Goal: Task Accomplishment & Management: Manage account settings

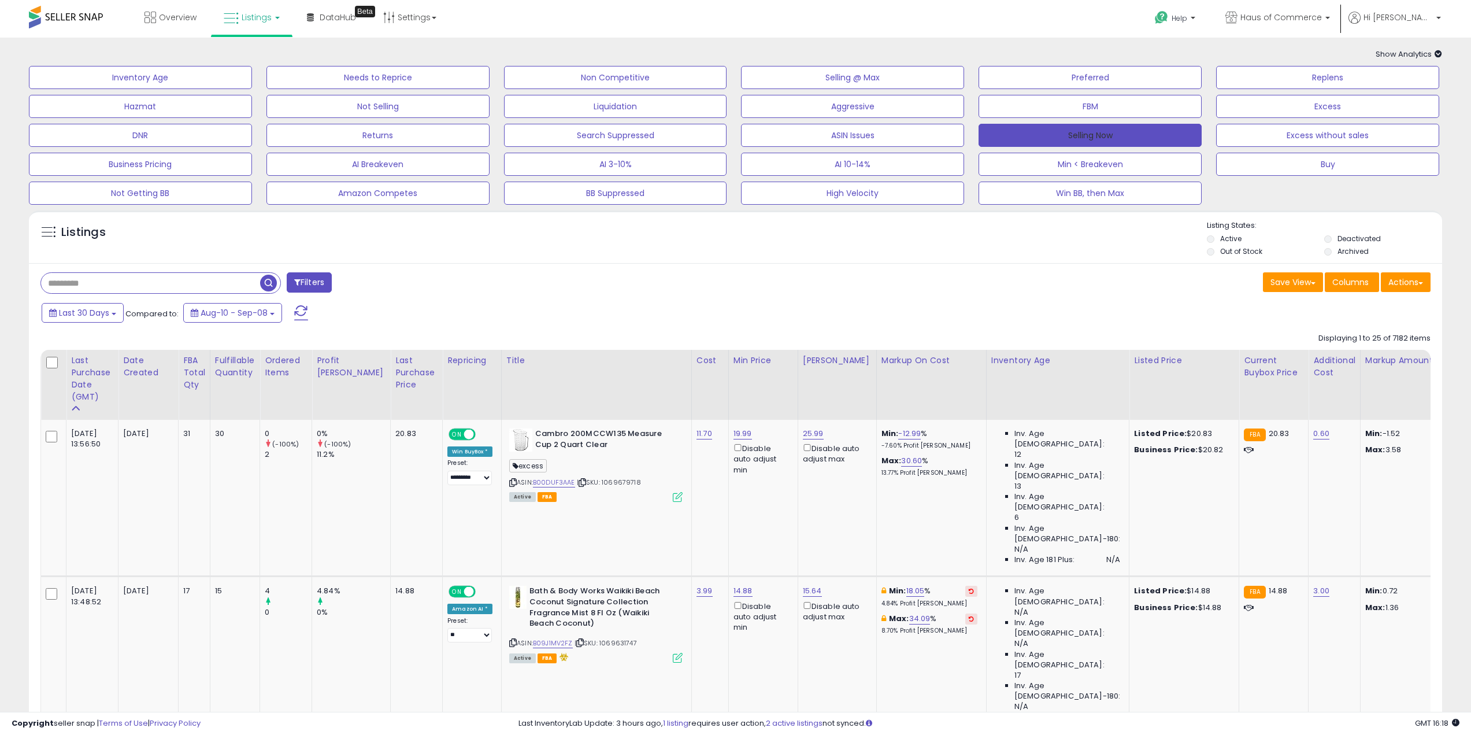
click at [1086, 125] on button "Selling Now" at bounding box center [1090, 135] width 223 height 23
click at [1098, 134] on button "Selling Now" at bounding box center [1090, 135] width 223 height 23
click at [1070, 131] on button "Selling Now" at bounding box center [1090, 135] width 223 height 23
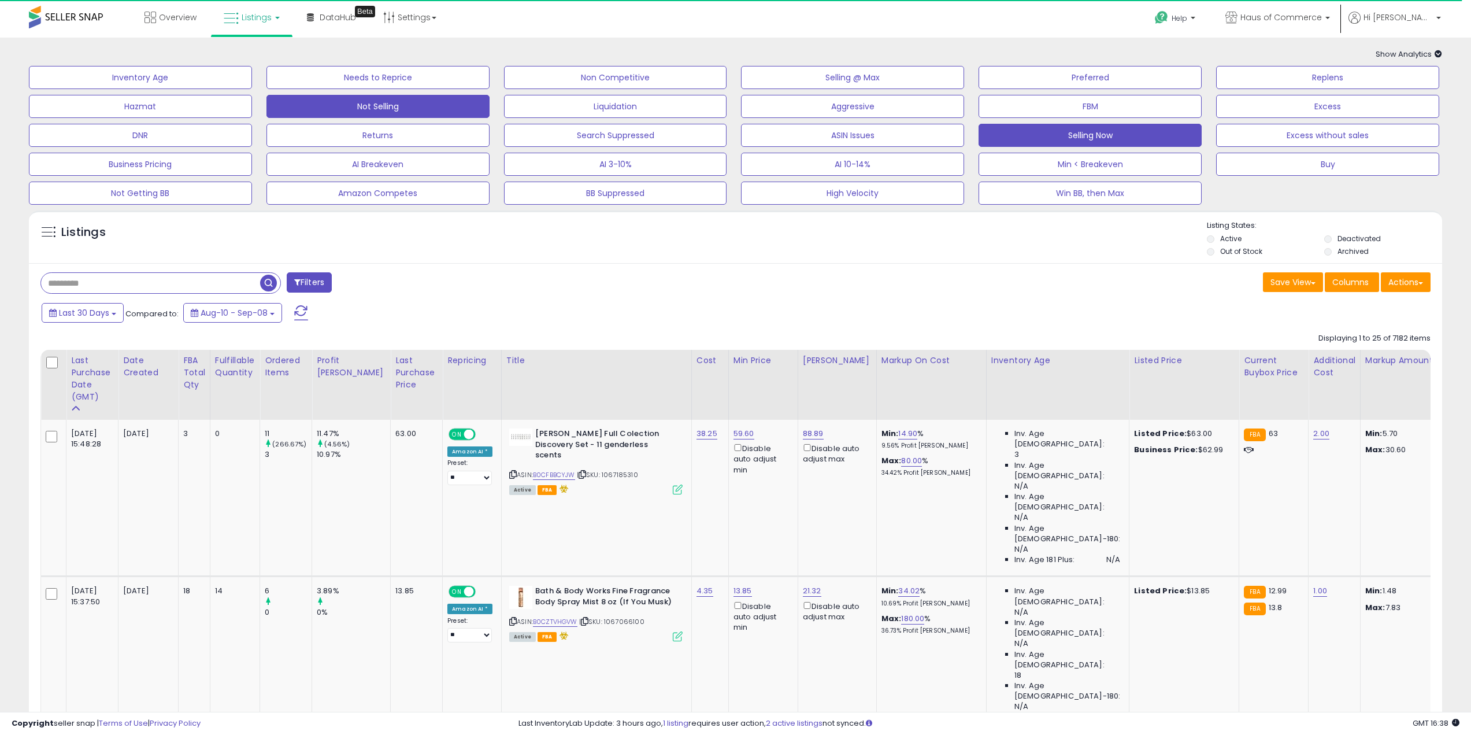
click at [376, 110] on button "Not Selling" at bounding box center [377, 106] width 223 height 23
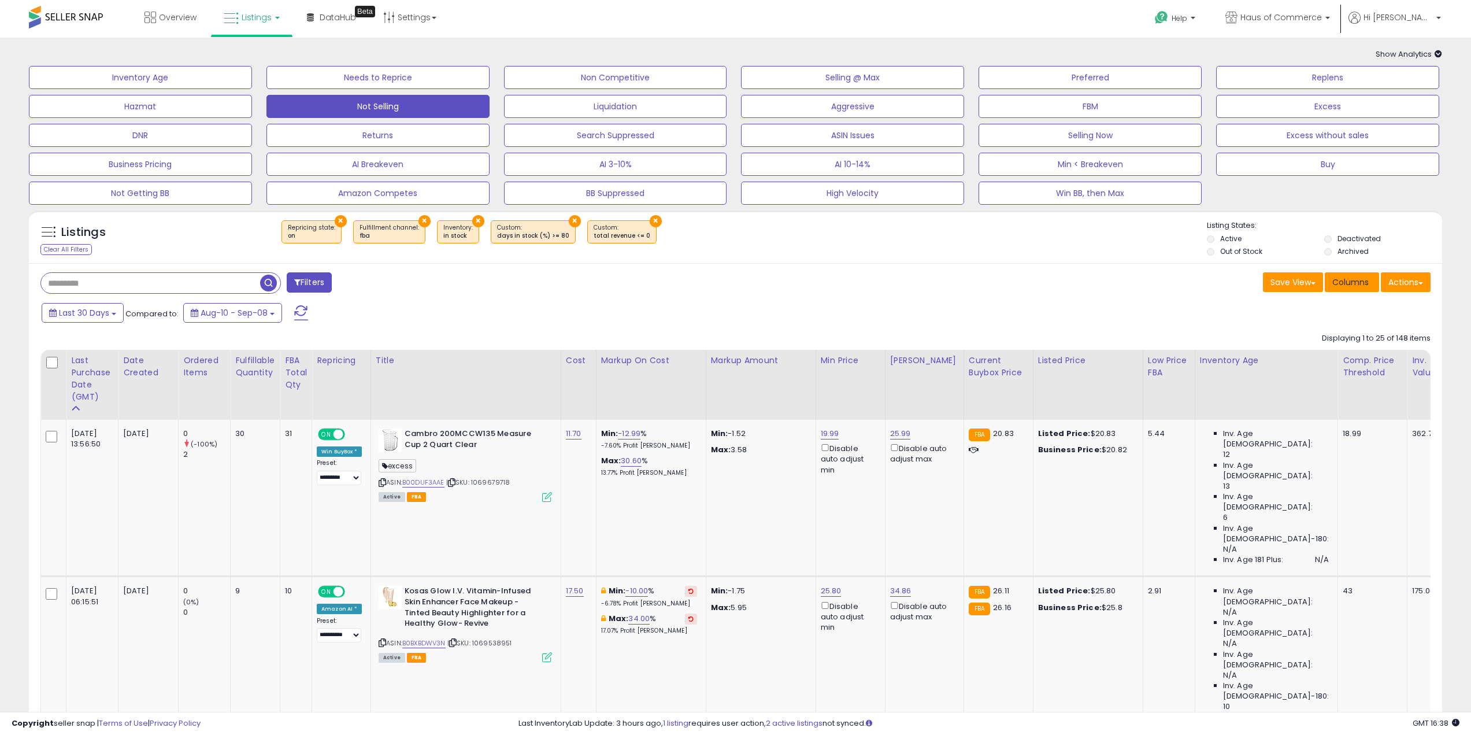
click at [1345, 281] on span "Columns" at bounding box center [1350, 282] width 36 height 12
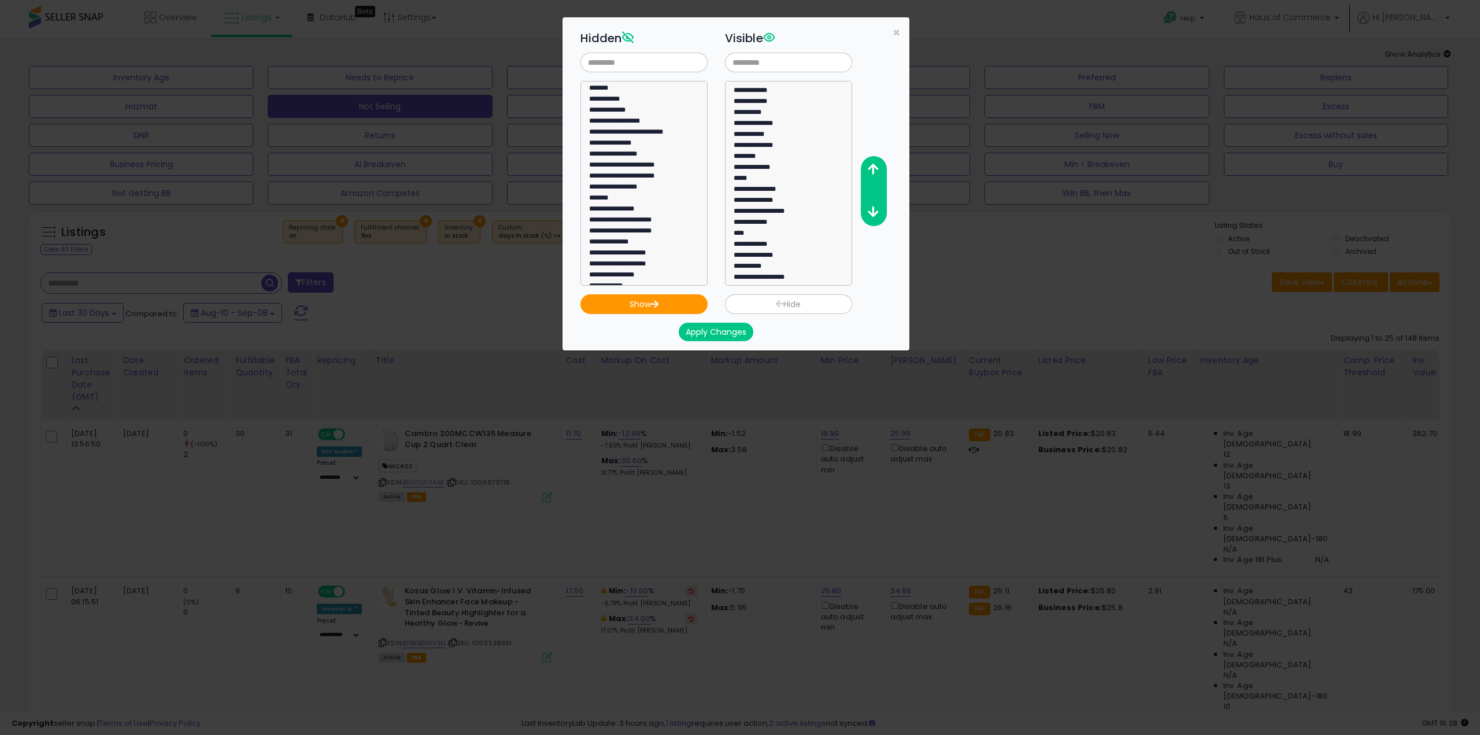
scroll to position [242, 0]
click at [739, 234] on option "****" at bounding box center [783, 232] width 103 height 11
click at [745, 228] on option "****" at bounding box center [783, 232] width 103 height 11
click at [876, 167] on icon "button" at bounding box center [873, 169] width 10 height 12
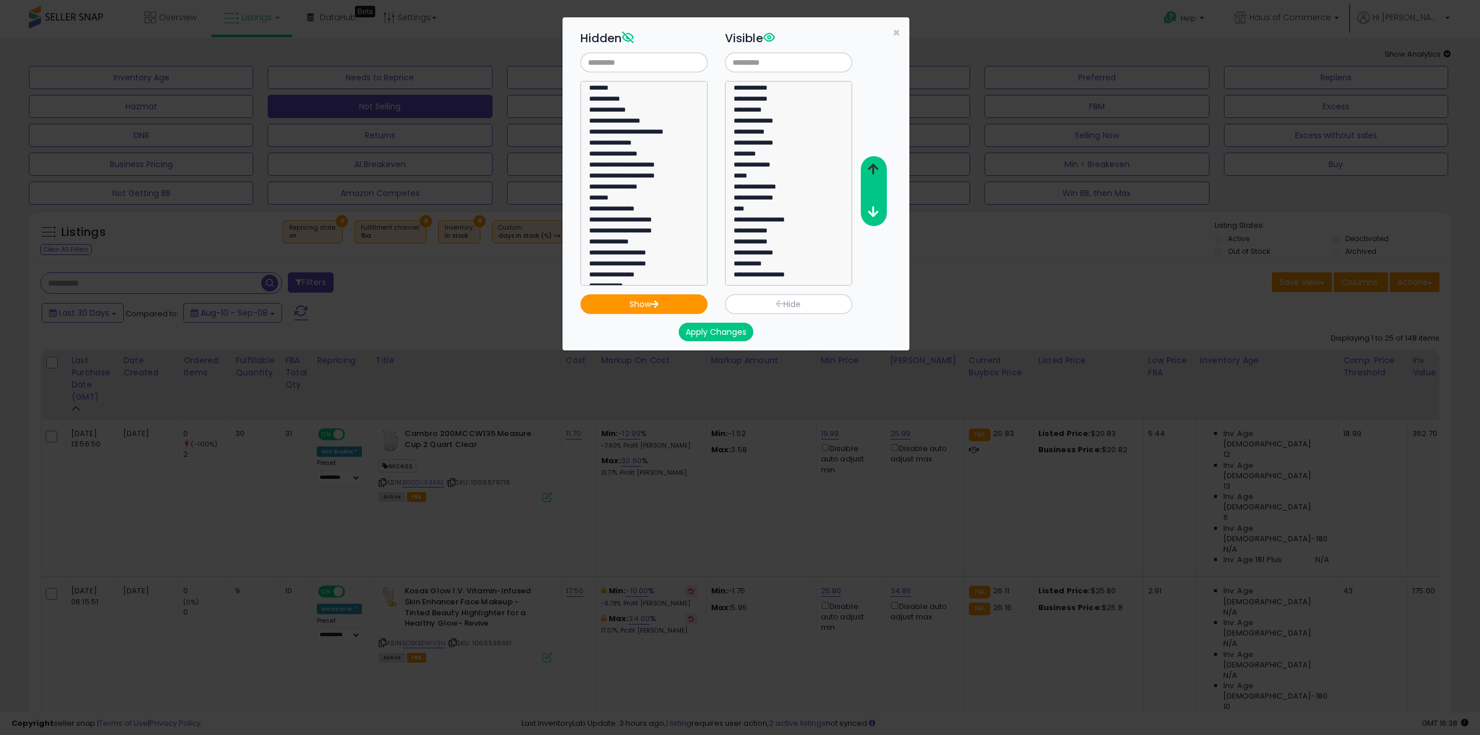
click at [876, 167] on icon "button" at bounding box center [873, 169] width 10 height 12
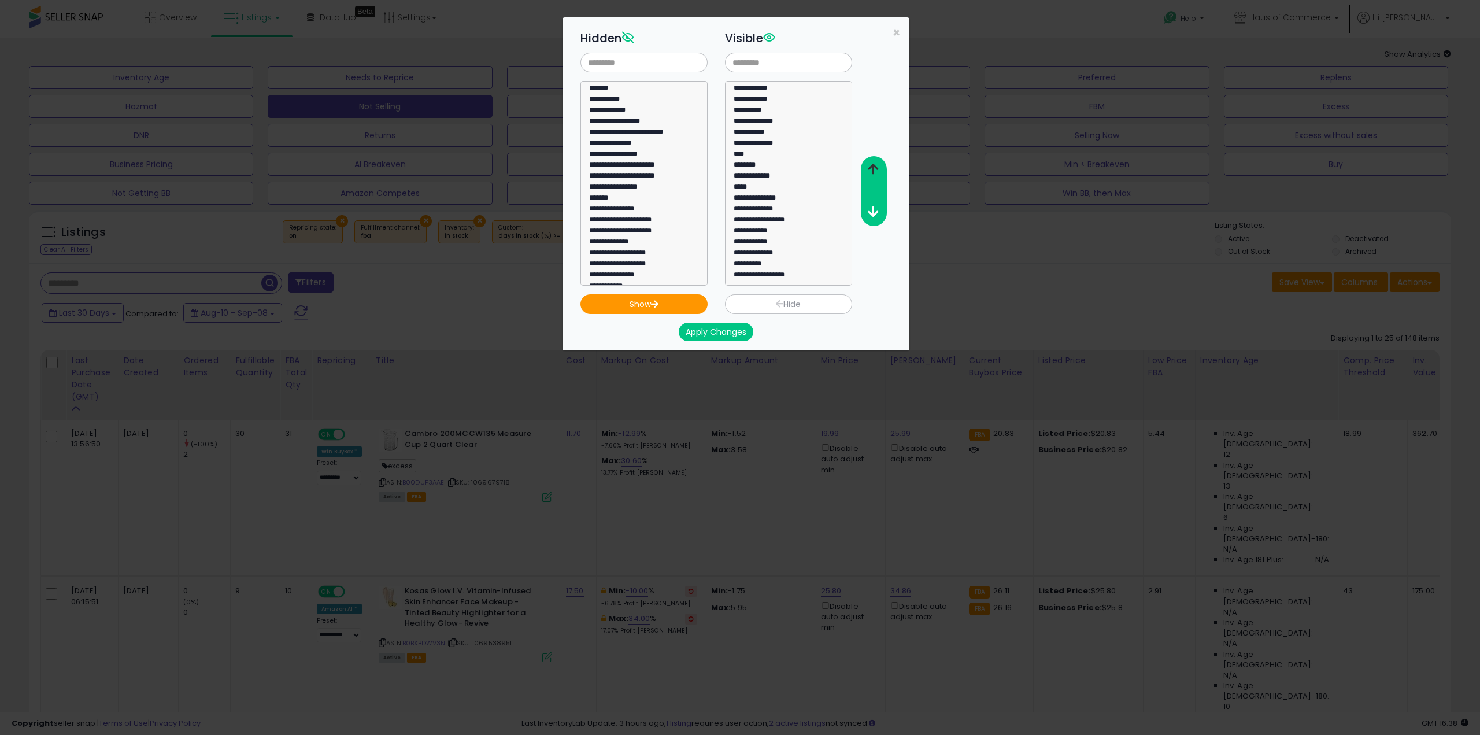
click at [876, 167] on icon "button" at bounding box center [873, 169] width 10 height 12
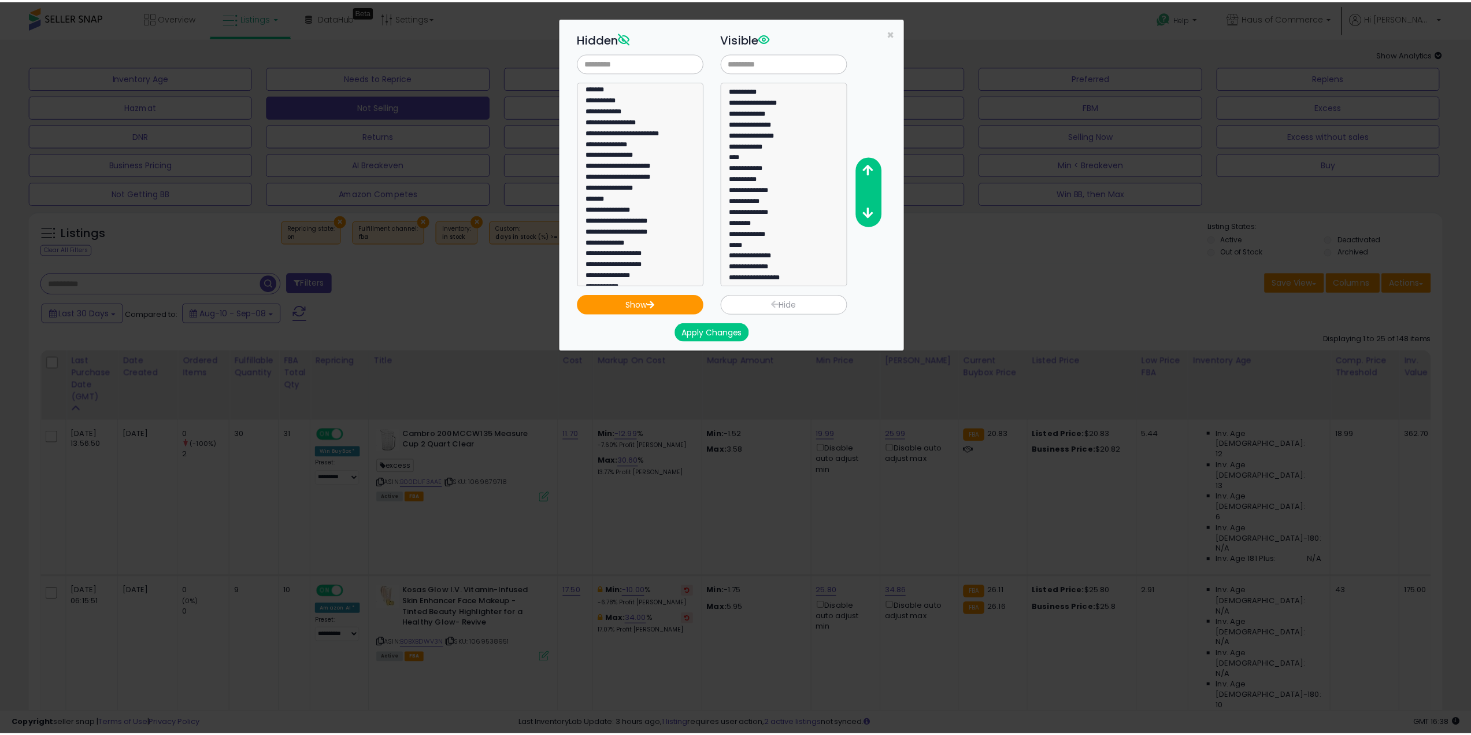
scroll to position [68, 0]
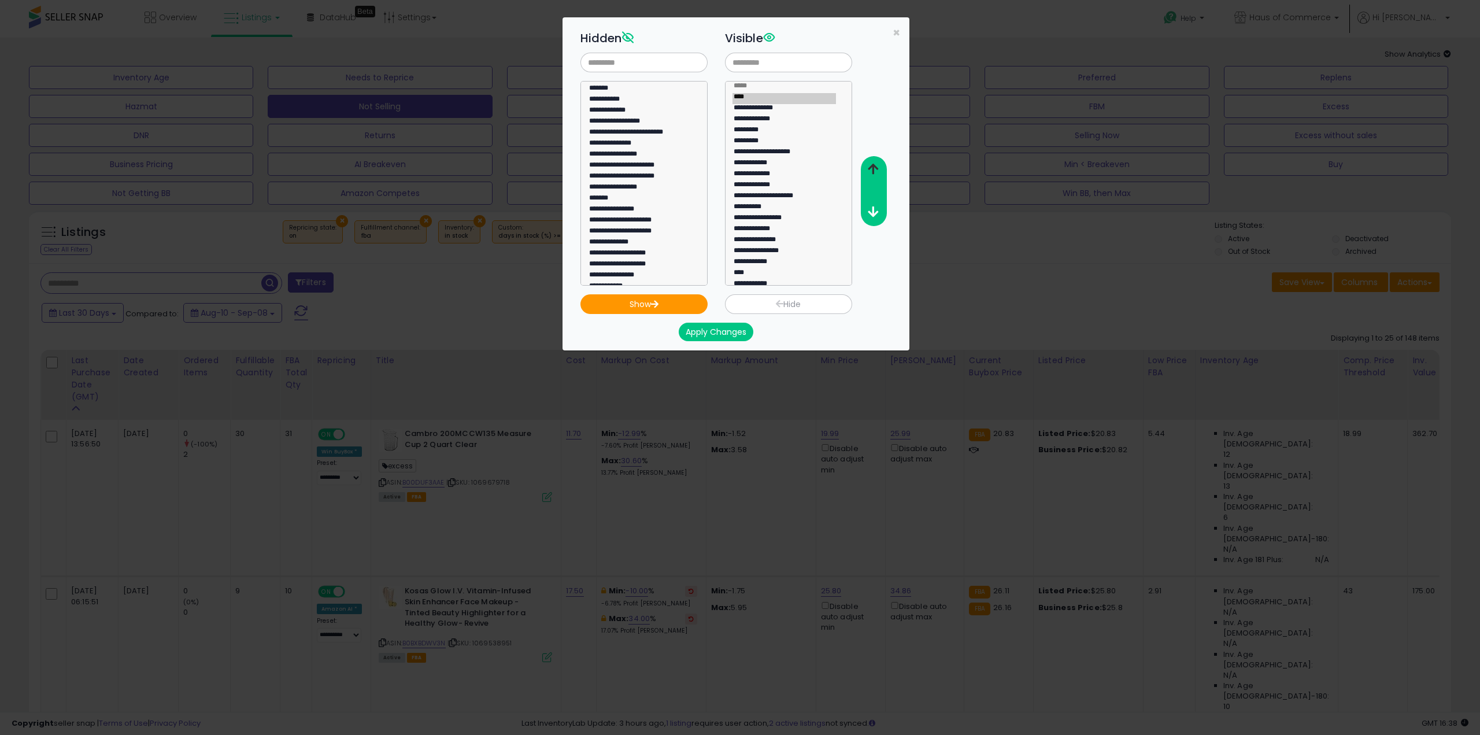
click at [872, 170] on icon "button" at bounding box center [873, 169] width 10 height 12
click at [871, 172] on icon "button" at bounding box center [873, 169] width 10 height 12
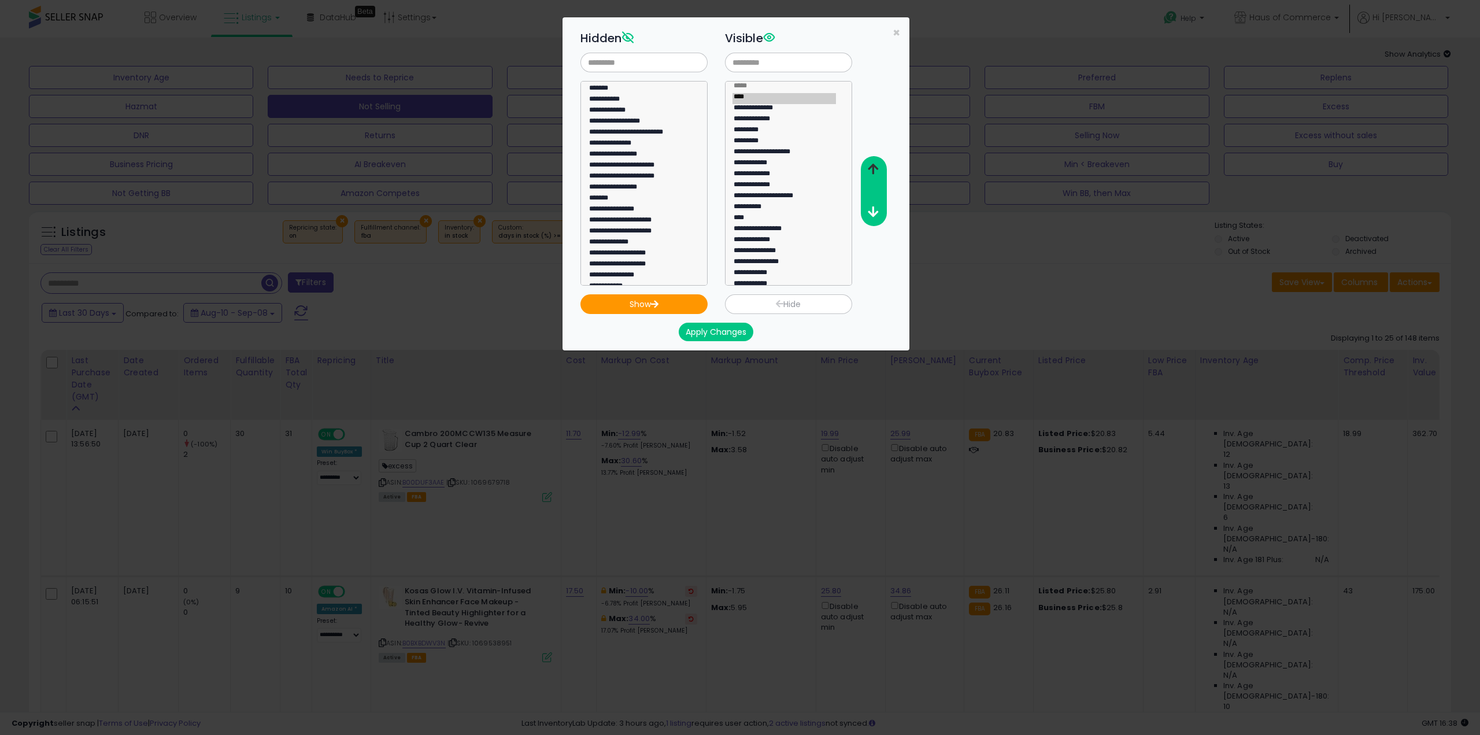
click at [871, 172] on icon "button" at bounding box center [873, 169] width 10 height 12
click at [871, 173] on icon "button" at bounding box center [873, 169] width 10 height 12
select select "**********"
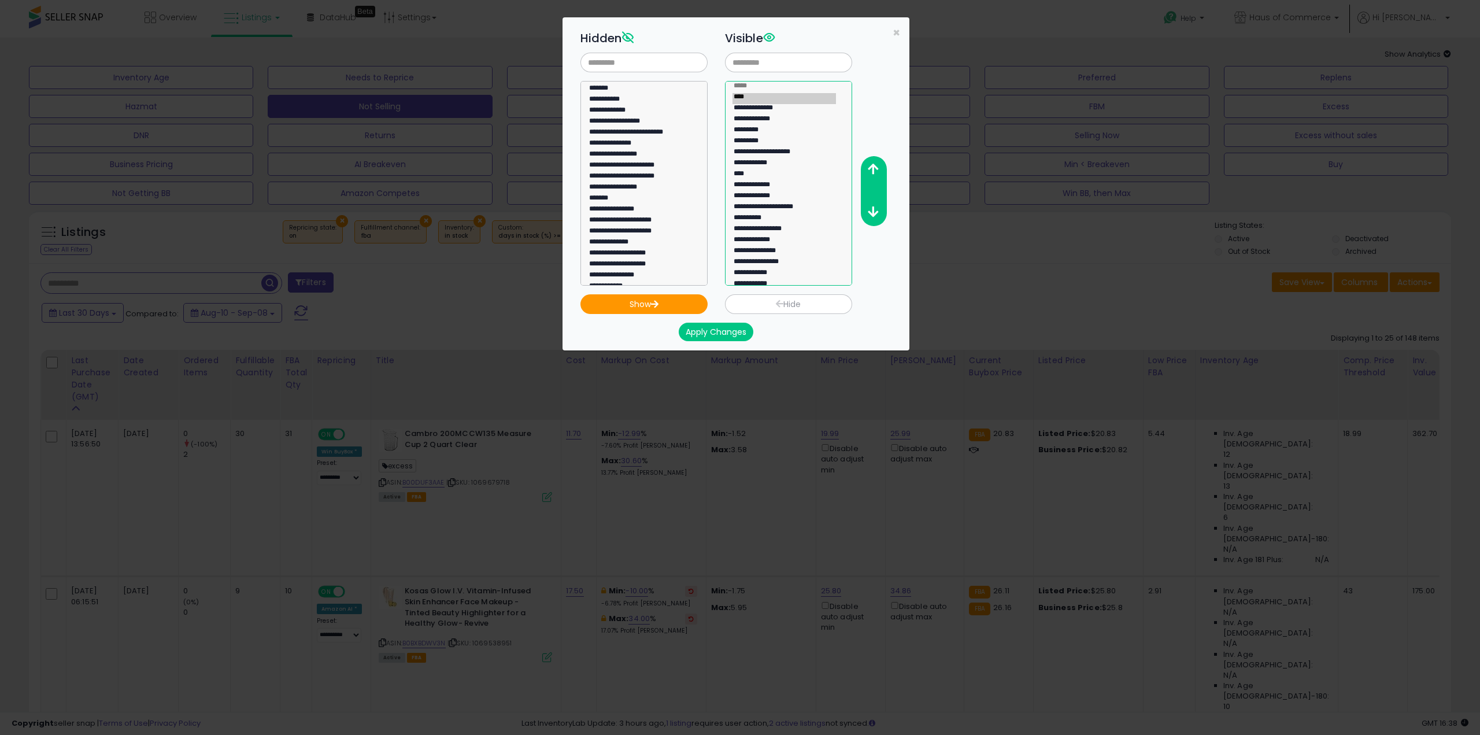
click at [762, 188] on option "**********" at bounding box center [783, 186] width 103 height 11
click at [869, 212] on icon "button" at bounding box center [873, 212] width 10 height 12
click at [716, 336] on button "Apply Changes" at bounding box center [716, 332] width 75 height 18
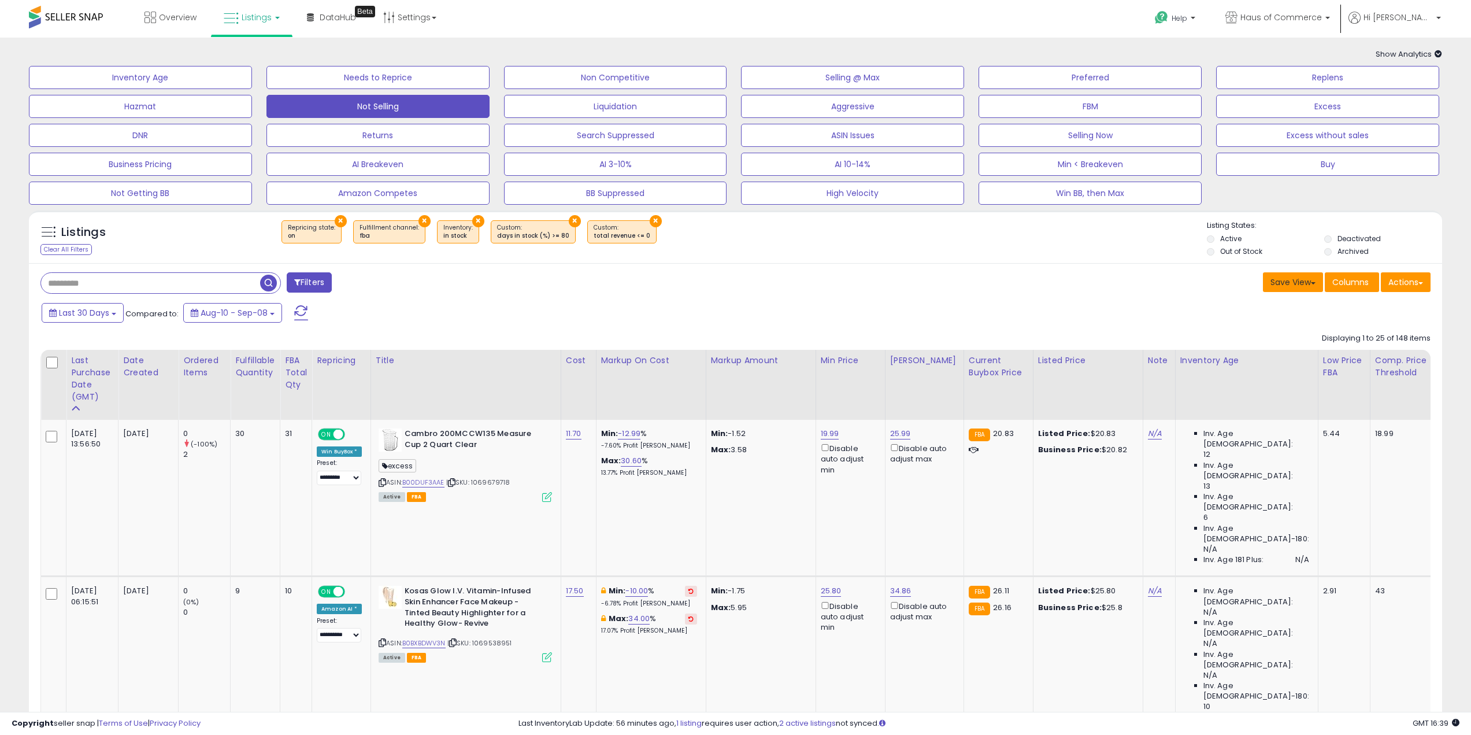
click at [1314, 281] on button "Save View" at bounding box center [1293, 282] width 60 height 20
click at [1251, 327] on link "Update Current View" at bounding box center [1259, 327] width 124 height 18
click at [1436, 49] on span "Show Analytics" at bounding box center [1409, 54] width 66 height 11
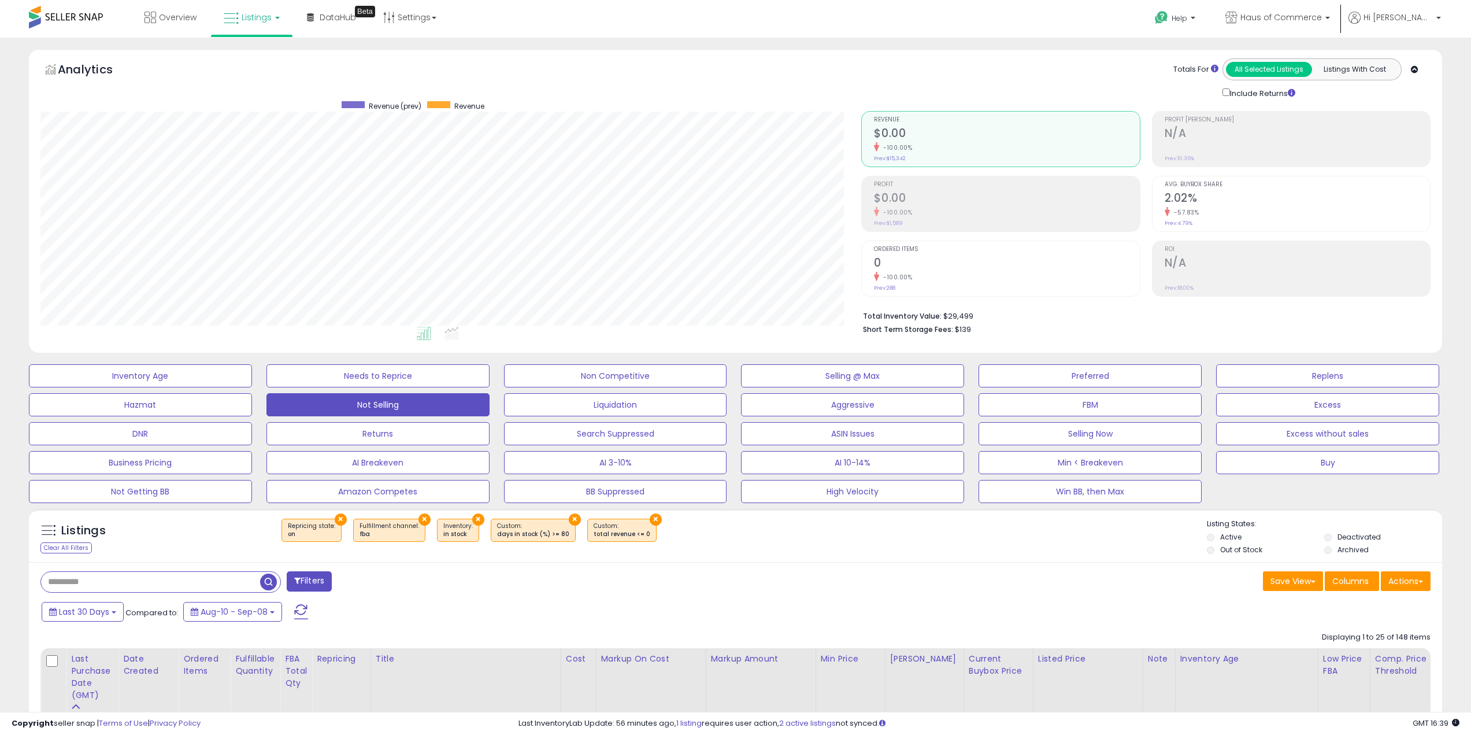
scroll to position [237, 821]
click at [1415, 68] on icon at bounding box center [1415, 70] width 8 height 8
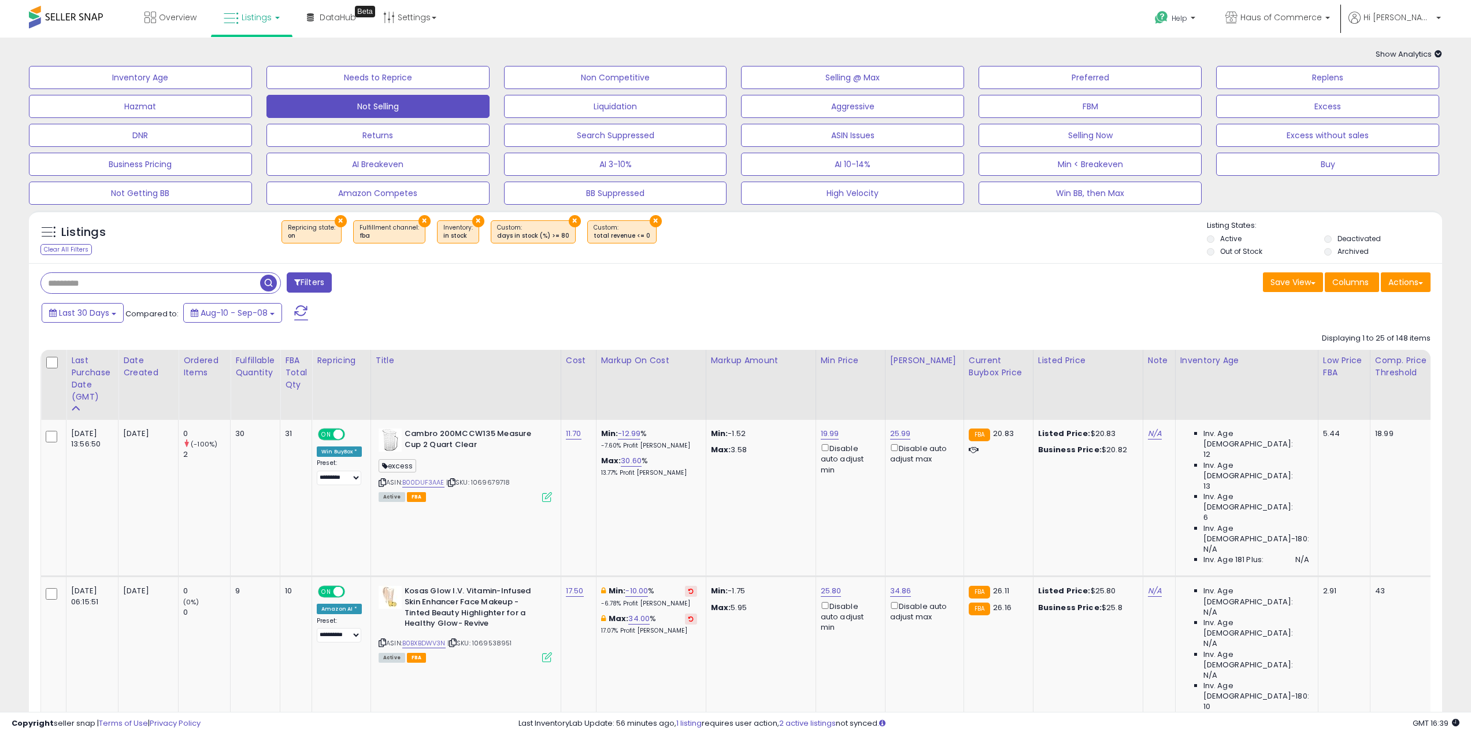
click at [1438, 53] on icon at bounding box center [1439, 54] width 8 height 8
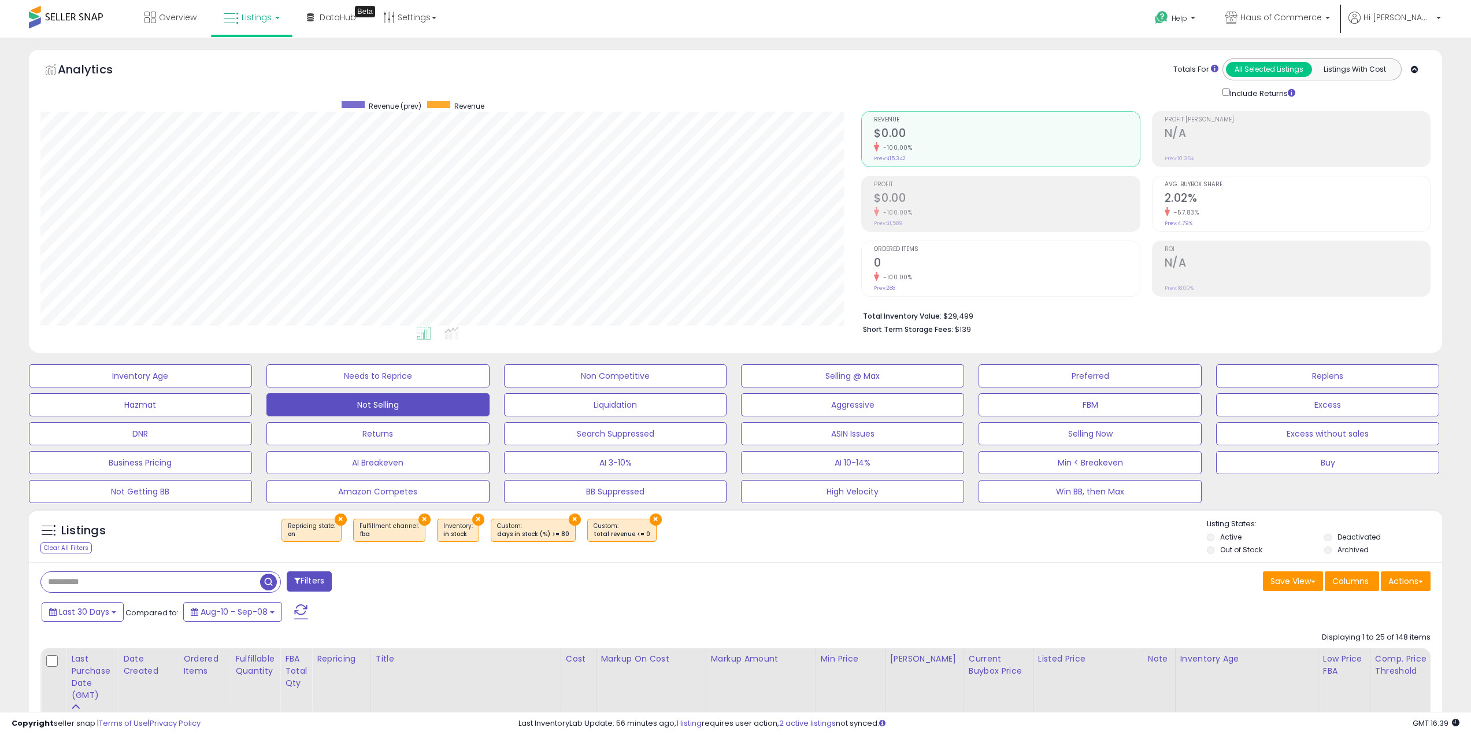
click at [1413, 72] on icon at bounding box center [1415, 70] width 8 height 8
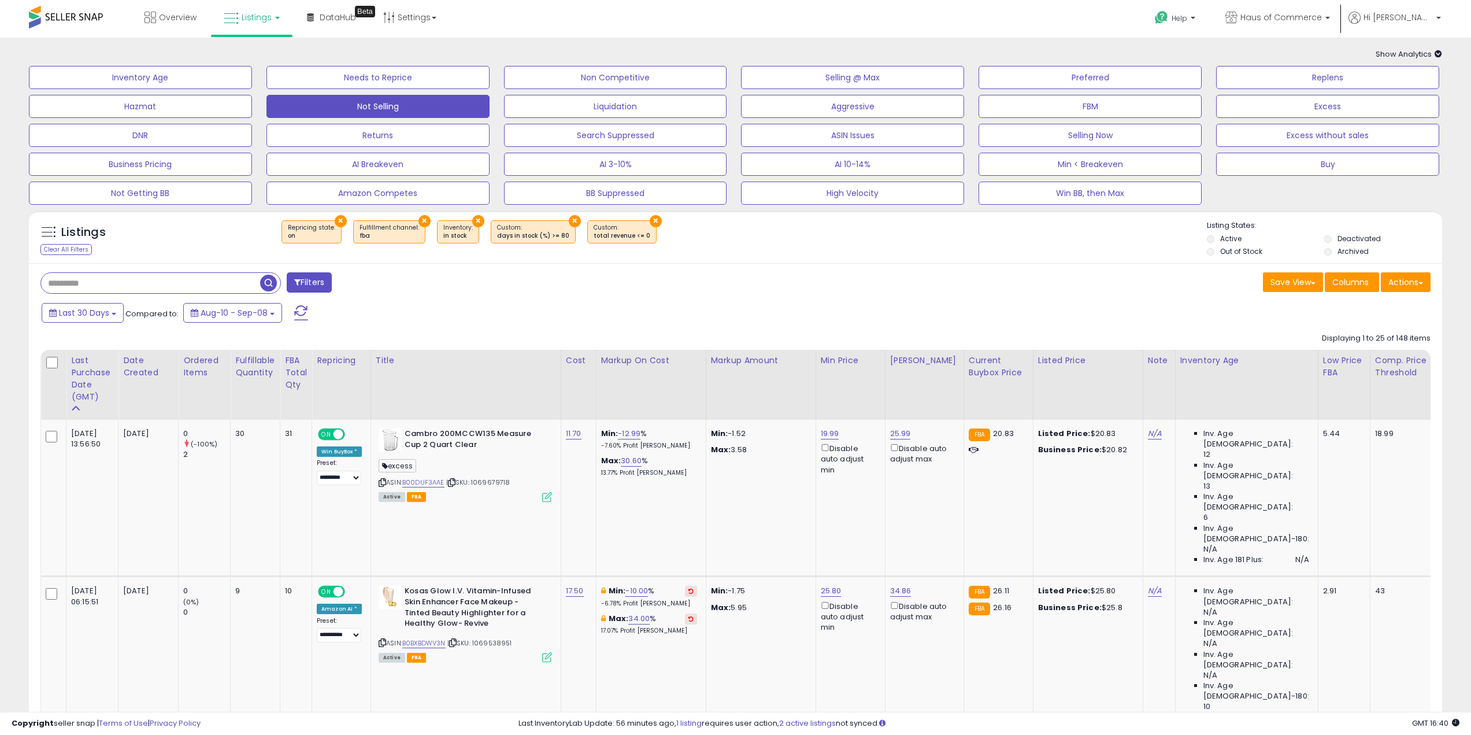
click at [803, 284] on div "Save View Save As New View Columns Actions Import" at bounding box center [1088, 283] width 704 height 23
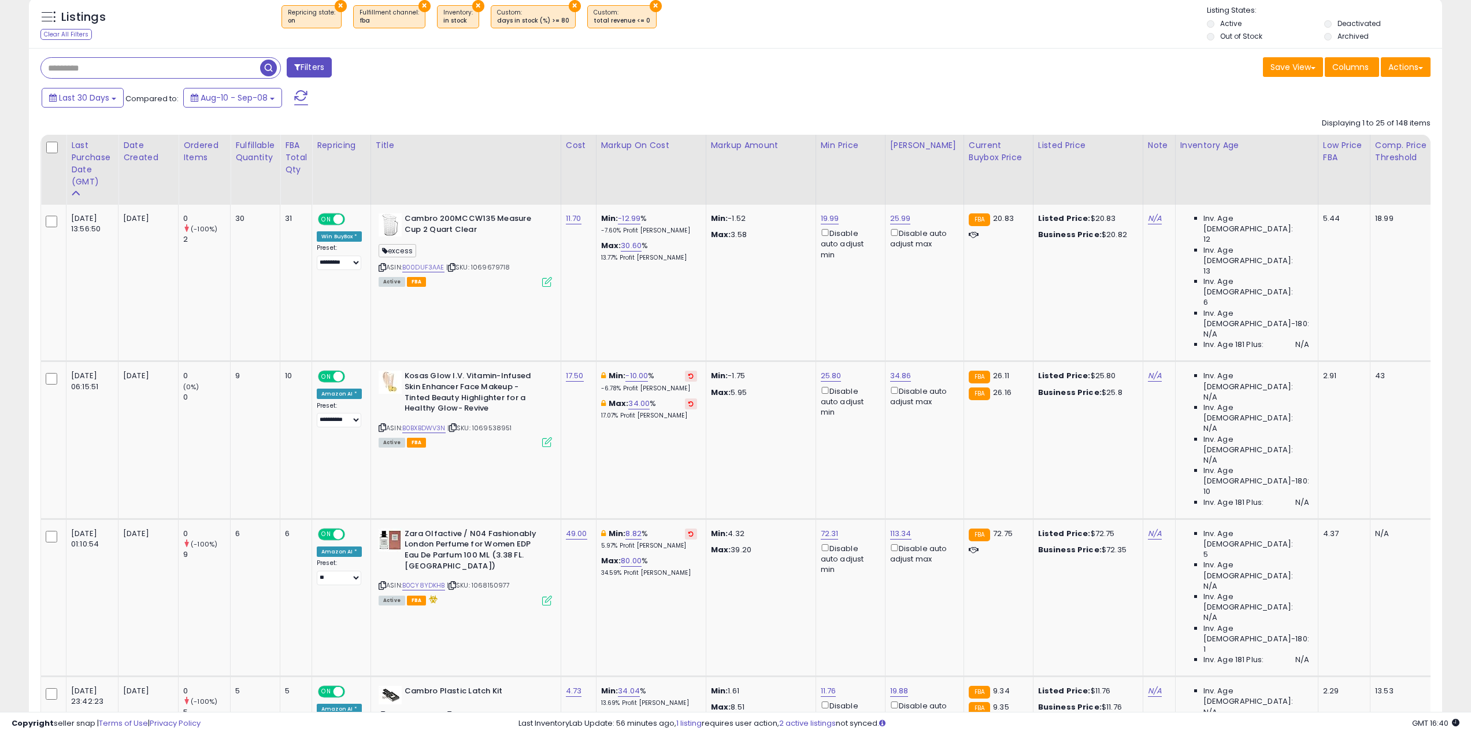
scroll to position [231, 0]
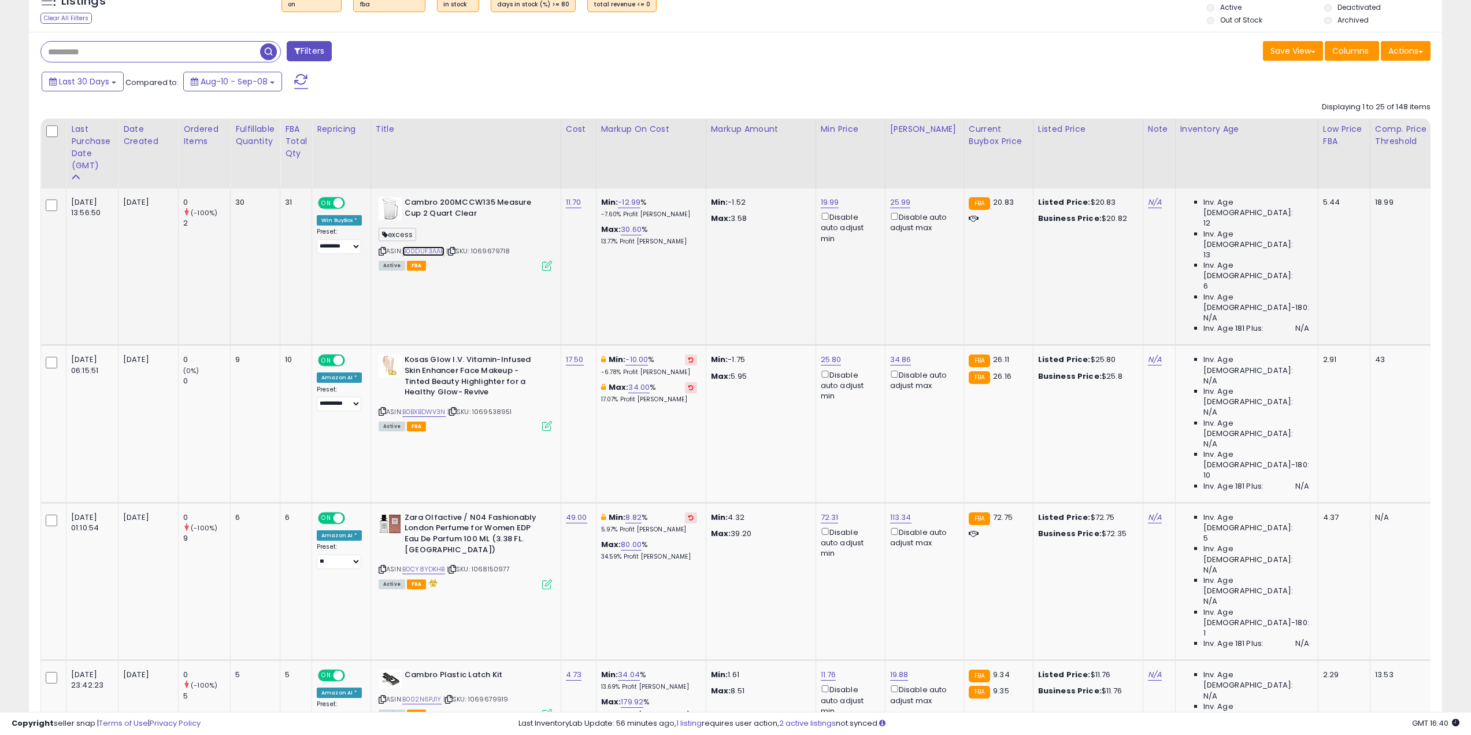
click at [431, 253] on link "B00DUF3AAE" at bounding box center [423, 251] width 42 height 10
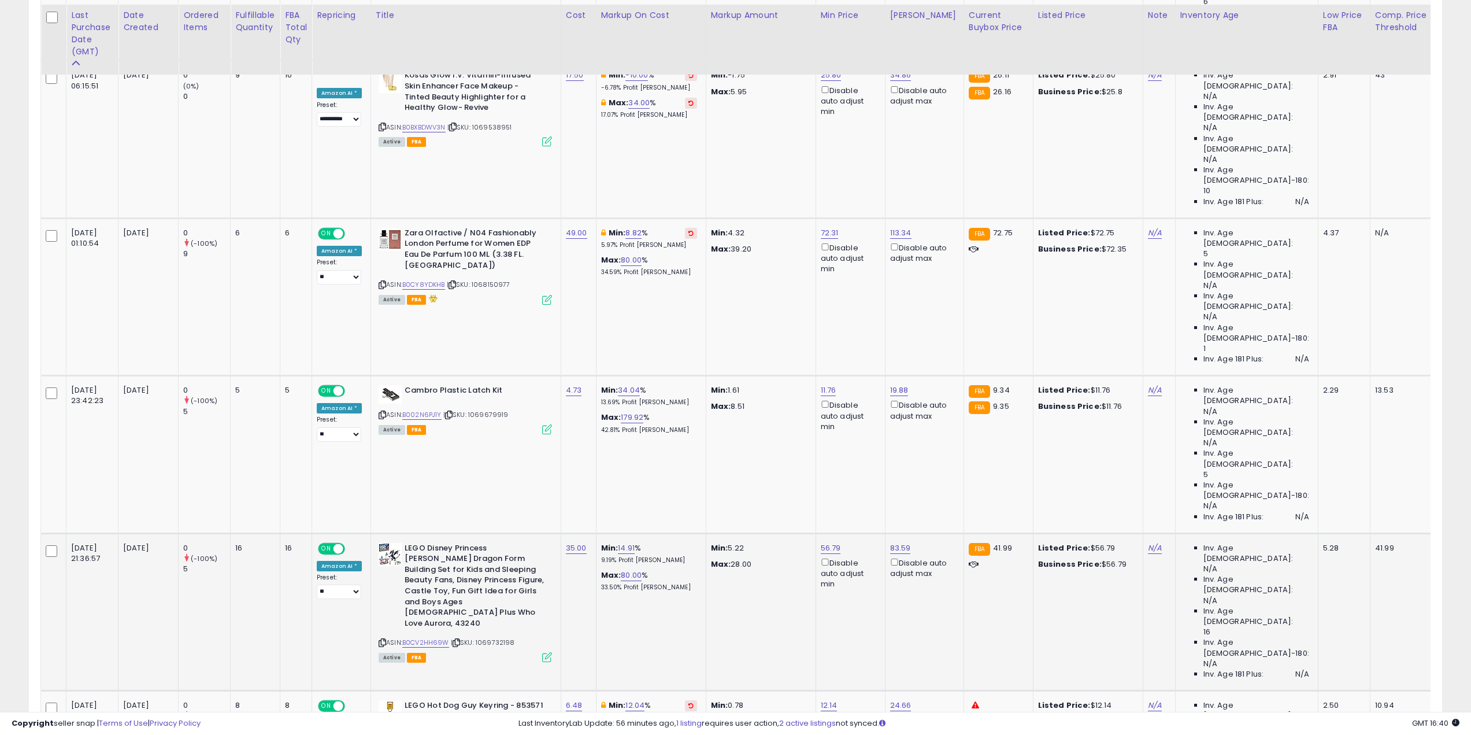
scroll to position [520, 0]
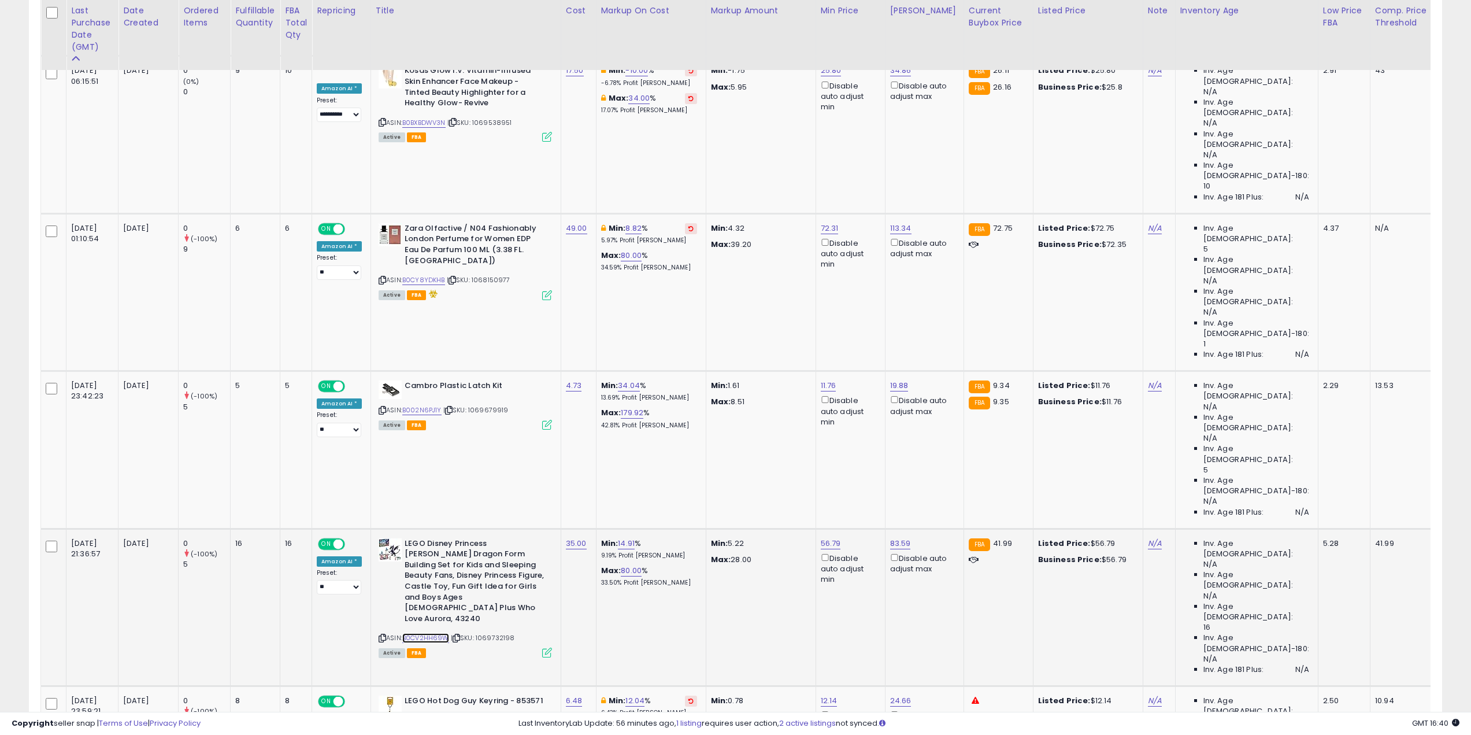
click at [437, 633] on link "B0CV2HH69W" at bounding box center [425, 638] width 47 height 10
click at [627, 538] on link "14.91" at bounding box center [626, 544] width 17 height 12
drag, startPoint x: 554, startPoint y: 215, endPoint x: 588, endPoint y: 215, distance: 33.5
click at [588, 215] on input "*****" at bounding box center [593, 211] width 103 height 20
type input "**"
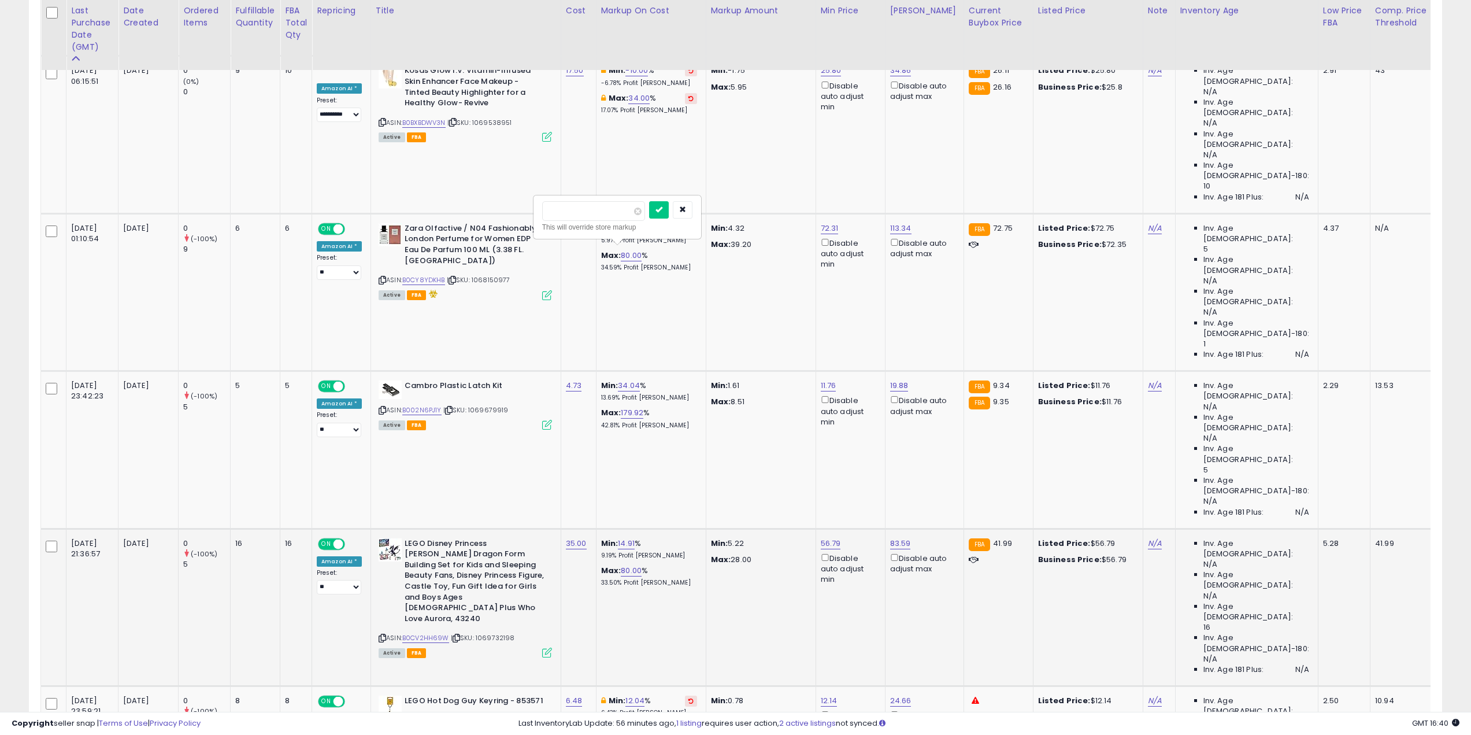
click button "submit" at bounding box center [659, 209] width 20 height 17
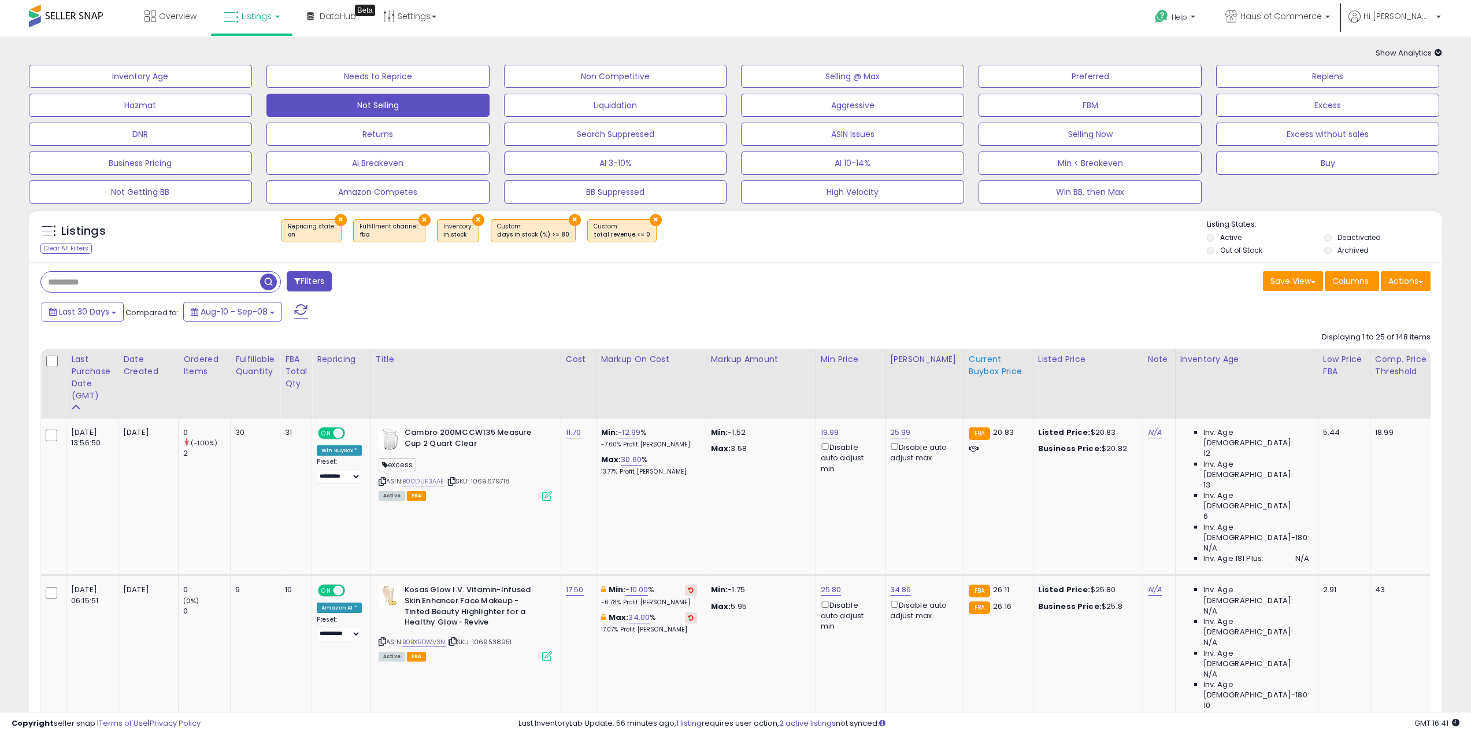
scroll to position [0, 0]
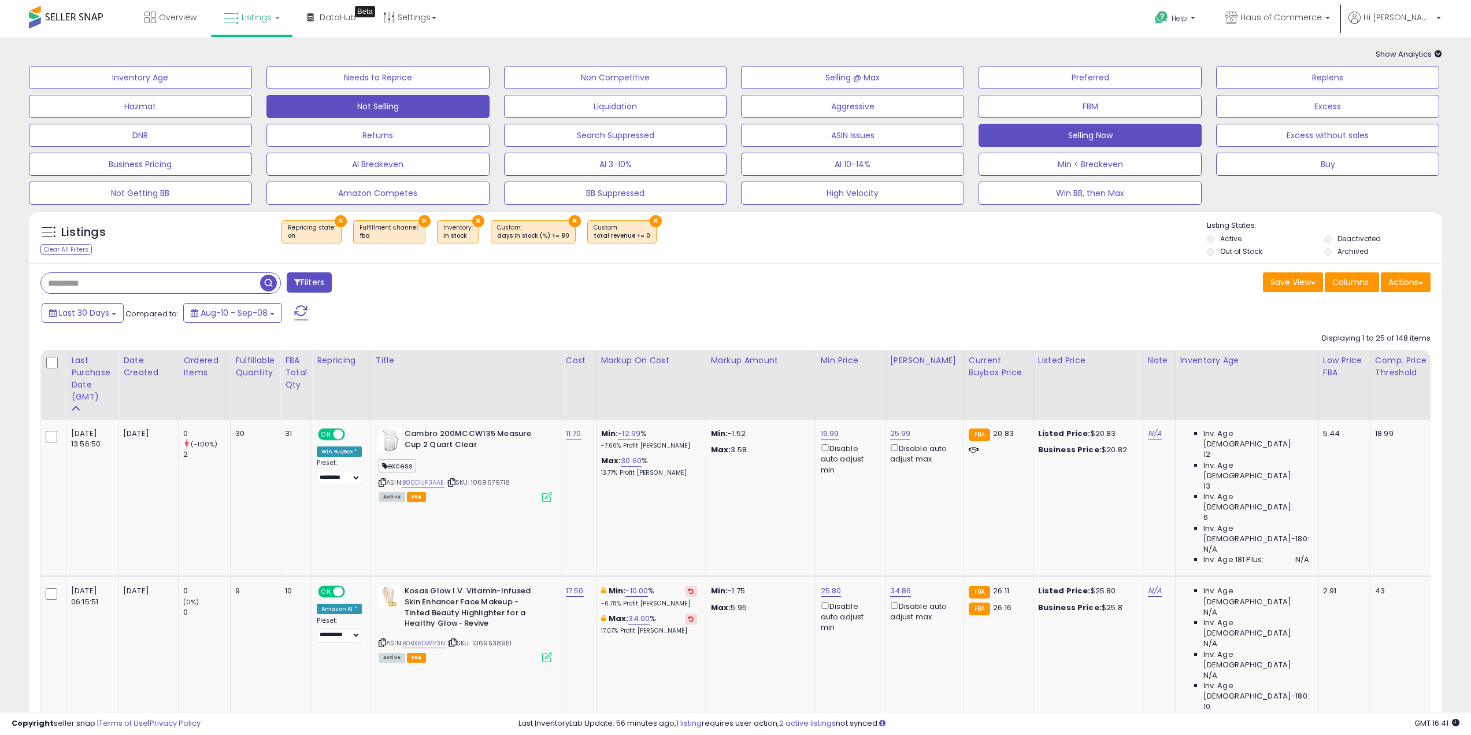
click at [1072, 131] on button "Selling Now" at bounding box center [1090, 135] width 223 height 23
